Goal: Entertainment & Leisure: Consume media (video, audio)

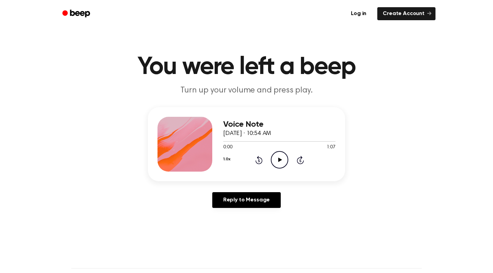
click at [280, 159] on icon at bounding box center [280, 159] width 4 height 4
click at [278, 158] on icon "Play Audio" at bounding box center [279, 159] width 17 height 17
click at [257, 160] on icon "Rewind 5 seconds" at bounding box center [259, 159] width 8 height 9
click at [257, 159] on icon "Rewind 5 seconds" at bounding box center [259, 159] width 8 height 9
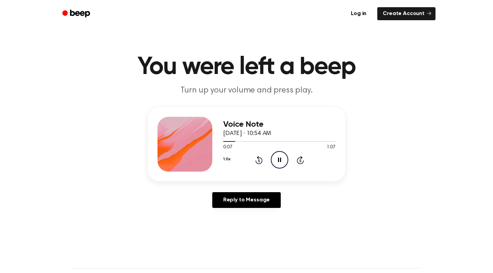
click at [257, 160] on icon "Rewind 5 seconds" at bounding box center [259, 159] width 8 height 9
click at [280, 163] on icon "Pause Audio" at bounding box center [279, 159] width 17 height 17
click at [259, 159] on icon at bounding box center [258, 160] width 7 height 8
click at [274, 160] on icon "Play Audio" at bounding box center [279, 159] width 17 height 17
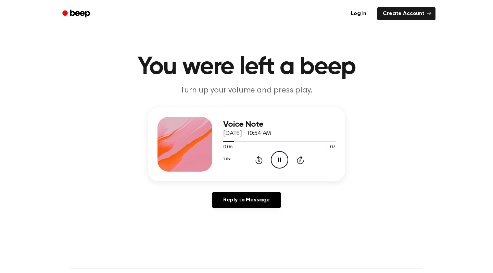
click at [258, 159] on icon "Rewind 5 seconds" at bounding box center [259, 159] width 8 height 9
click at [282, 157] on icon "Pause Audio" at bounding box center [279, 159] width 17 height 17
click at [282, 157] on icon "Play Audio" at bounding box center [279, 159] width 17 height 17
click at [259, 160] on icon at bounding box center [259, 160] width 2 height 3
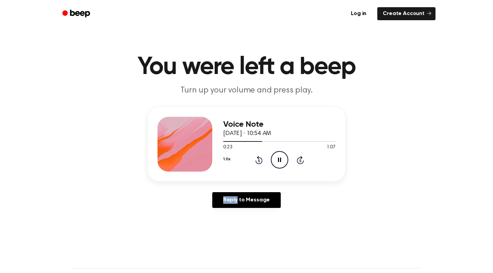
click at [259, 160] on icon at bounding box center [259, 160] width 2 height 3
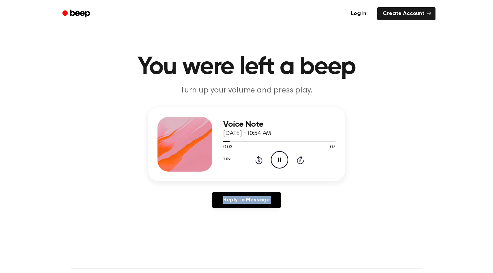
click at [338, 164] on div "Voice Note [DATE] · 10:54 AM 0:03 1:07 Your browser does not support the [objec…" at bounding box center [246, 144] width 197 height 74
click at [256, 160] on icon "Rewind 5 seconds" at bounding box center [259, 159] width 8 height 9
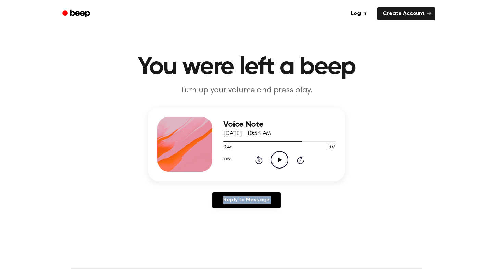
click at [256, 160] on icon "Rewind 5 seconds" at bounding box center [259, 159] width 8 height 9
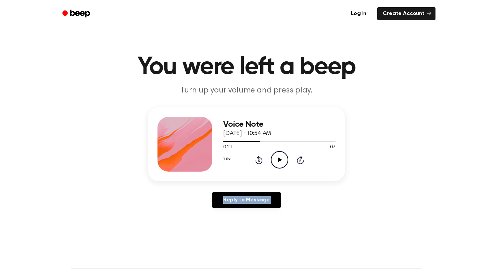
click at [256, 160] on icon "Rewind 5 seconds" at bounding box center [259, 159] width 8 height 9
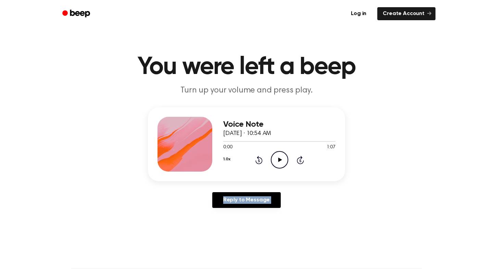
click at [337, 162] on div "Voice Note [DATE] · 10:54 AM 0:00 1:07 Your browser does not support the [objec…" at bounding box center [246, 144] width 197 height 74
click at [374, 178] on div "Voice Note [DATE] · 10:54 AM 0:00 1:07 Your browser does not support the [objec…" at bounding box center [246, 160] width 476 height 106
click at [352, 191] on div "Voice Note [DATE] · 10:54 AM 0:00 1:07 Your browser does not support the [objec…" at bounding box center [246, 160] width 476 height 106
click at [336, 208] on div "Reply to Message" at bounding box center [246, 202] width 197 height 21
click at [277, 158] on icon "Play Audio" at bounding box center [279, 159] width 17 height 17
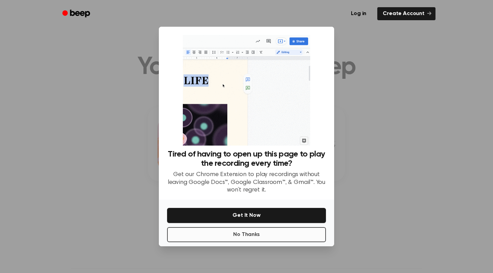
click at [288, 235] on button "No Thanks" at bounding box center [246, 234] width 159 height 15
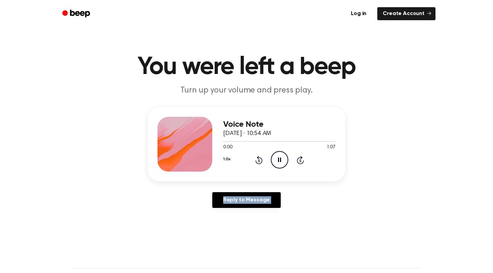
click at [355, 186] on div "Voice Note [DATE] · 10:54 AM 0:00 1:07 Your browser does not support the [objec…" at bounding box center [246, 160] width 476 height 106
click at [322, 217] on main "You were left a beep Turn up your volume and press play. Voice Note [DATE] · 10…" at bounding box center [246, 211] width 493 height 422
click at [257, 157] on icon "Rewind 5 seconds" at bounding box center [259, 159] width 8 height 9
click at [281, 159] on icon "Play Audio" at bounding box center [279, 159] width 17 height 17
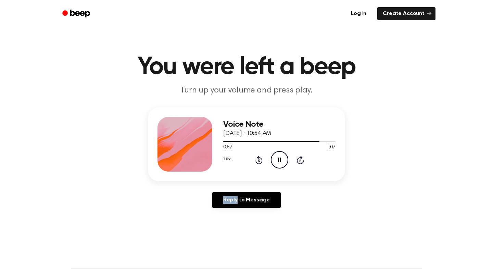
click at [253, 159] on div "1.0x Rewind 5 seconds Pause Audio Skip 5 seconds" at bounding box center [279, 159] width 112 height 17
click at [258, 162] on icon "Rewind 5 seconds" at bounding box center [259, 159] width 8 height 9
click at [261, 160] on icon "Rewind 5 seconds" at bounding box center [259, 159] width 8 height 9
click at [224, 141] on div at bounding box center [275, 141] width 105 height 1
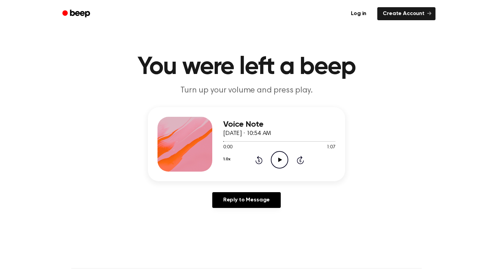
click at [275, 161] on icon "Play Audio" at bounding box center [279, 159] width 17 height 17
click at [261, 160] on icon at bounding box center [258, 160] width 7 height 8
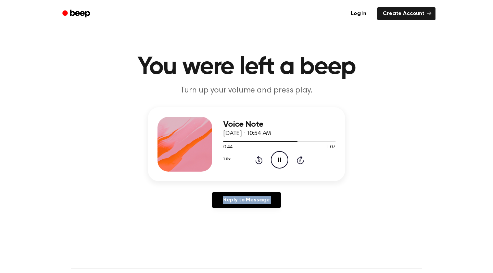
click at [260, 159] on icon "Rewind 5 seconds" at bounding box center [259, 159] width 8 height 9
click at [298, 161] on icon "Skip 5 seconds" at bounding box center [300, 159] width 8 height 9
click at [259, 159] on icon "Rewind 5 seconds" at bounding box center [259, 159] width 8 height 9
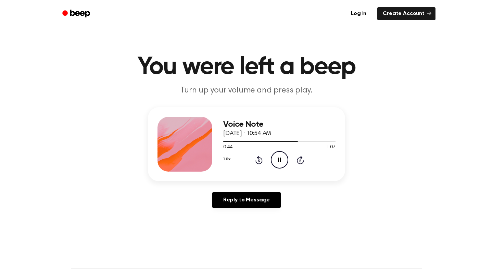
click at [258, 160] on icon "Rewind 5 seconds" at bounding box center [259, 159] width 8 height 9
click at [258, 159] on icon "Rewind 5 seconds" at bounding box center [259, 159] width 8 height 9
click at [302, 159] on icon "Skip 5 seconds" at bounding box center [300, 159] width 8 height 9
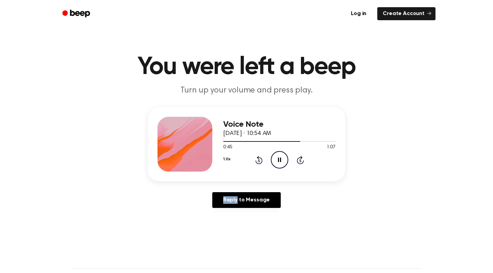
click at [302, 159] on icon "Skip 5 seconds" at bounding box center [300, 159] width 8 height 9
click at [322, 152] on div "1.0x Rewind 5 seconds Play Audio Skip 5 seconds" at bounding box center [279, 159] width 112 height 17
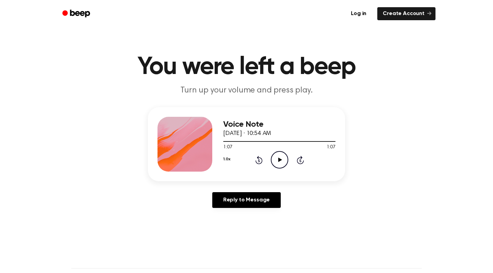
click at [322, 152] on div "1.0x Rewind 5 seconds Play Audio Skip 5 seconds" at bounding box center [279, 159] width 112 height 17
